Goal: Task Accomplishment & Management: Use online tool/utility

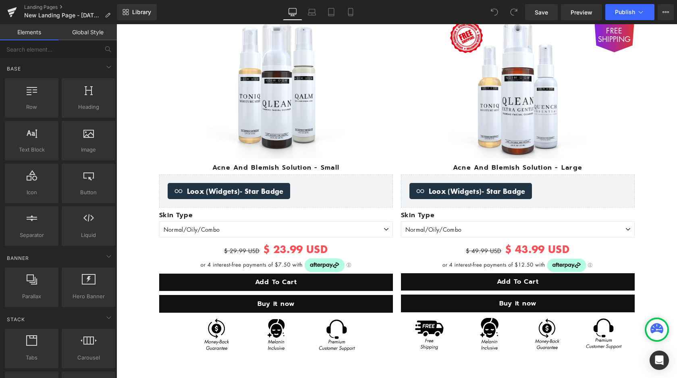
scroll to position [370, 0]
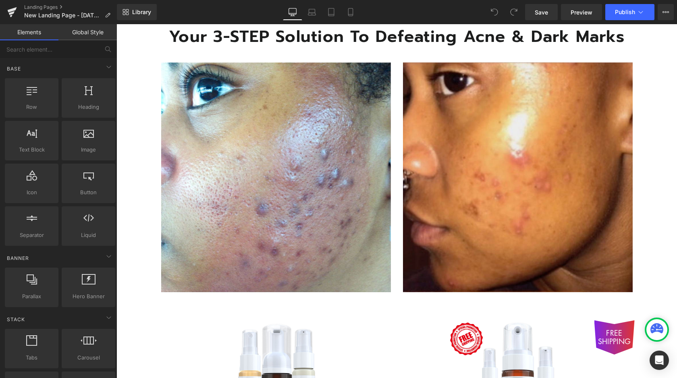
scroll to position [0, 0]
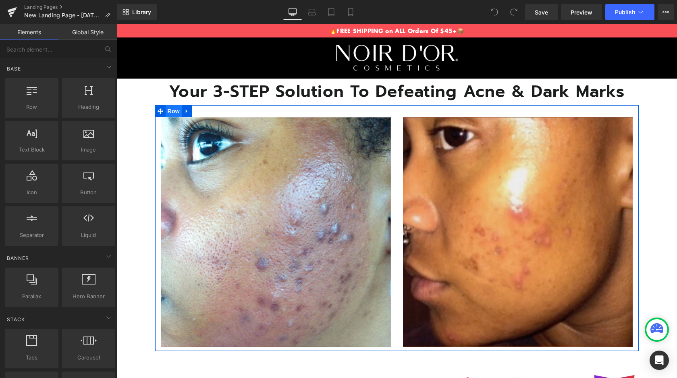
click at [173, 111] on span "Row" at bounding box center [174, 111] width 16 height 12
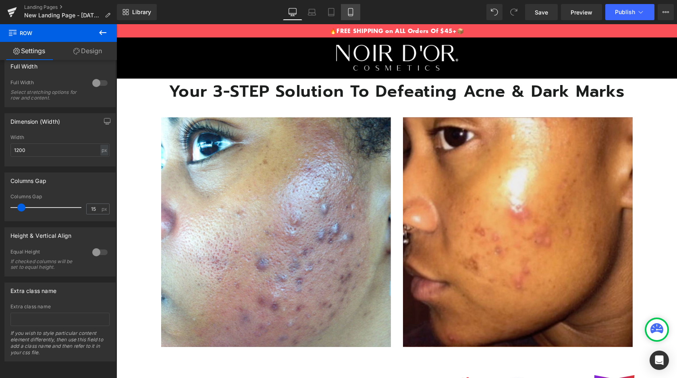
click at [352, 13] on icon at bounding box center [351, 12] width 8 height 8
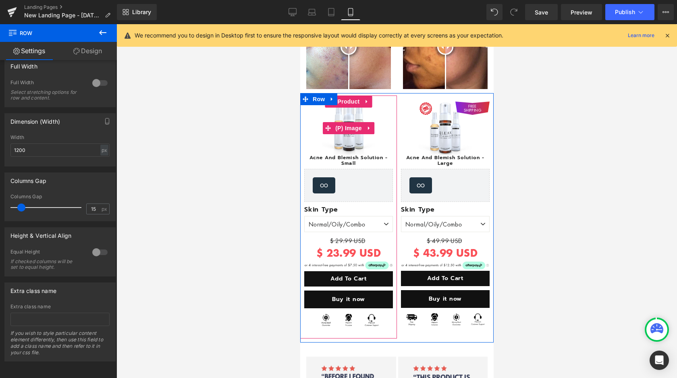
scroll to position [95, 0]
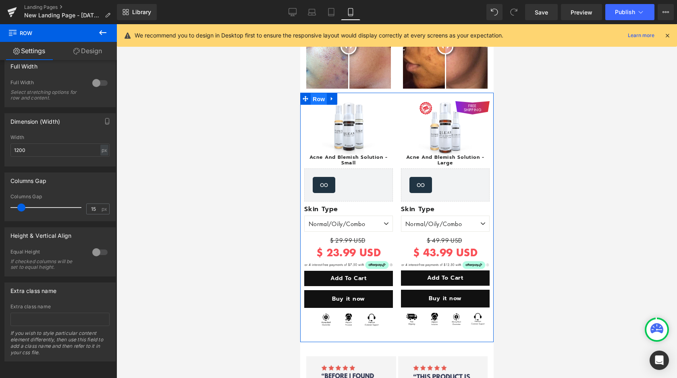
click at [320, 100] on span "Row" at bounding box center [318, 99] width 16 height 12
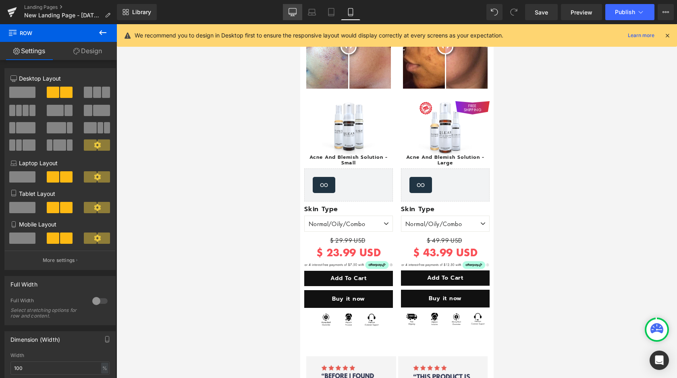
click at [289, 8] on icon at bounding box center [293, 11] width 8 height 6
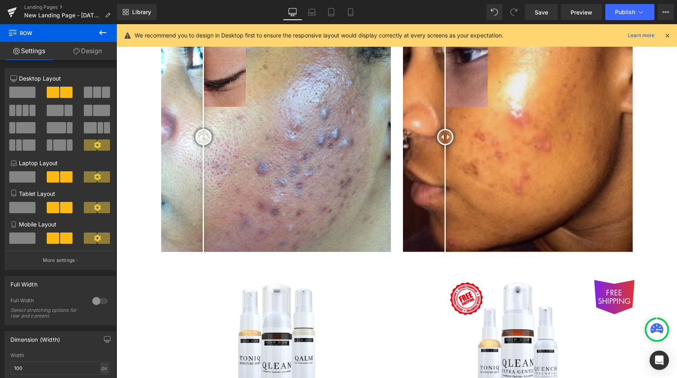
scroll to position [292, 0]
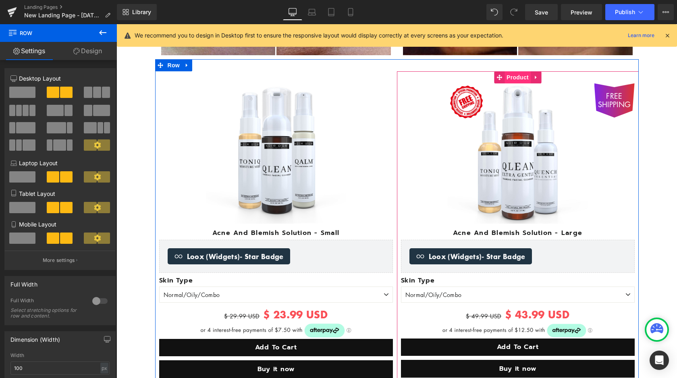
click at [518, 78] on span "Product" at bounding box center [518, 77] width 26 height 12
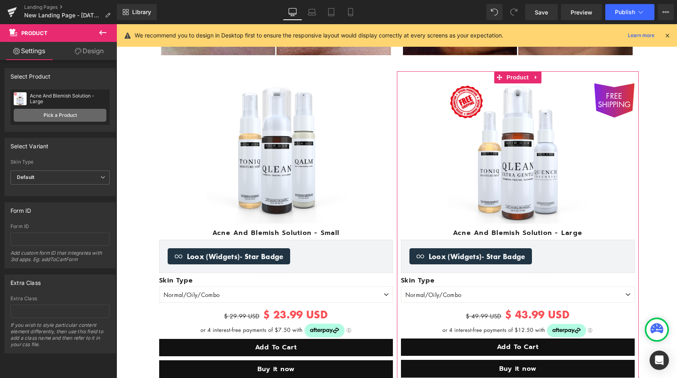
click at [59, 115] on link "Pick a Product" at bounding box center [60, 115] width 93 height 13
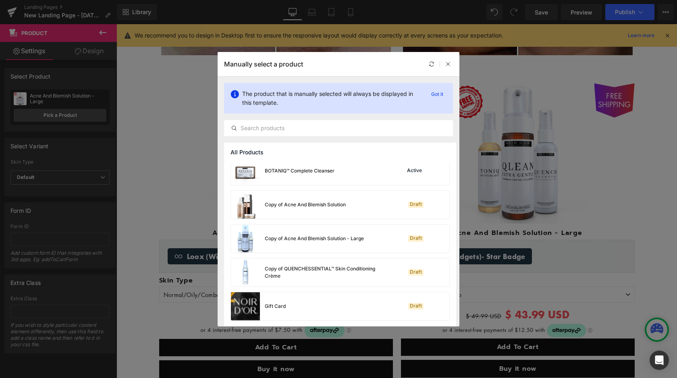
scroll to position [142, 0]
click at [447, 62] on icon at bounding box center [448, 64] width 6 height 6
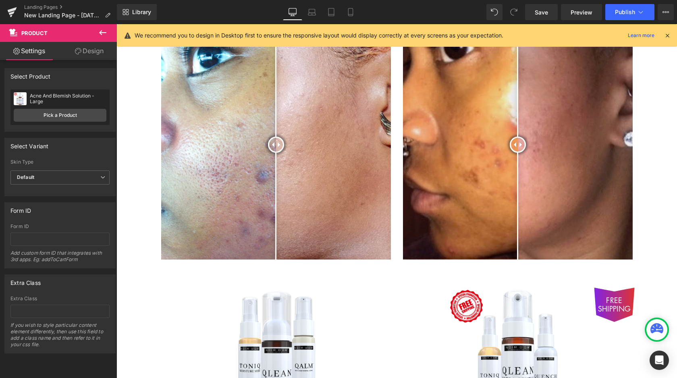
scroll to position [0, 0]
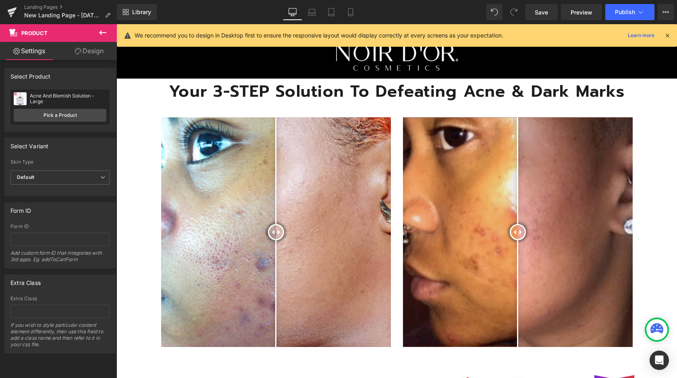
click at [668, 36] on icon at bounding box center [667, 35] width 7 height 7
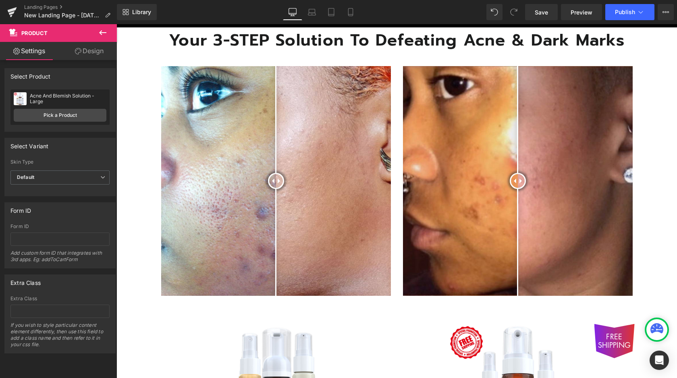
scroll to position [54, 0]
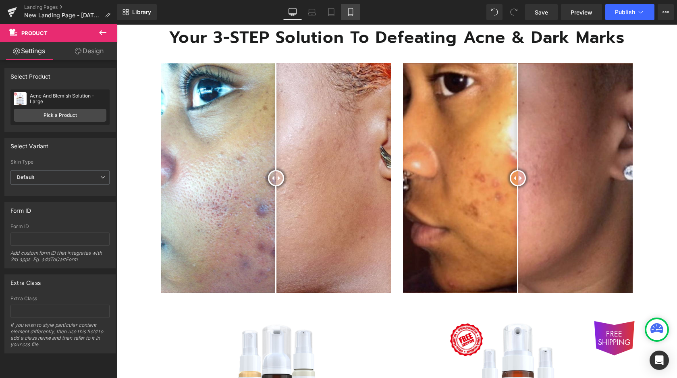
click at [352, 13] on icon at bounding box center [351, 12] width 8 height 8
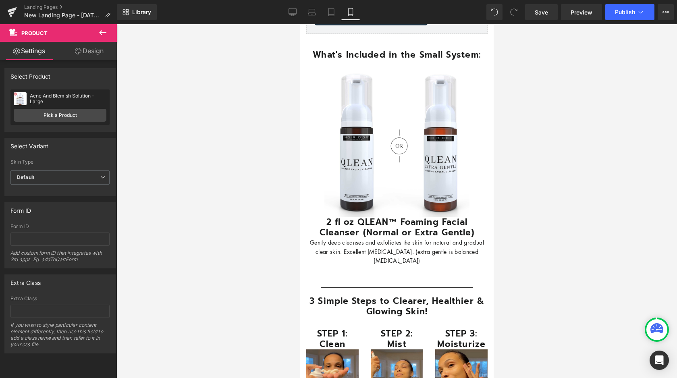
scroll to position [573, 0]
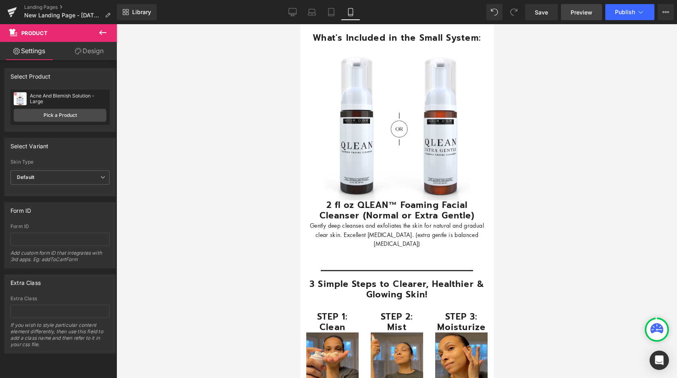
click at [582, 13] on span "Preview" at bounding box center [582, 12] width 22 height 8
click at [295, 12] on icon at bounding box center [293, 12] width 8 height 8
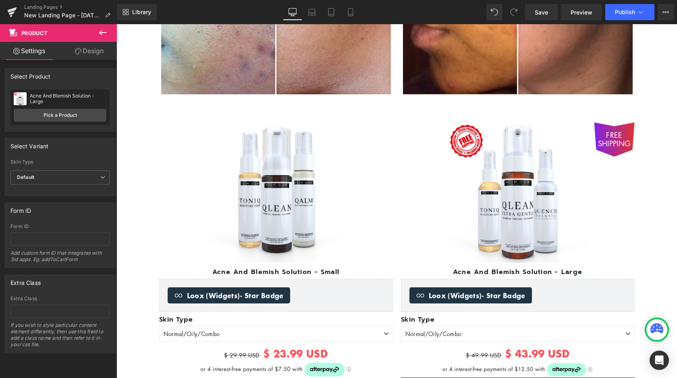
scroll to position [0, 0]
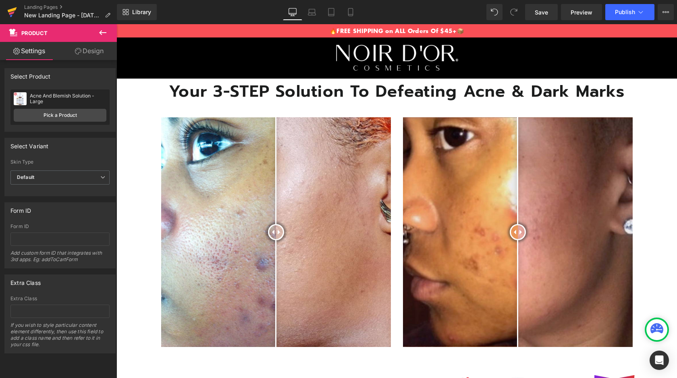
click at [19, 9] on link at bounding box center [12, 12] width 24 height 24
